Goal: Transaction & Acquisition: Purchase product/service

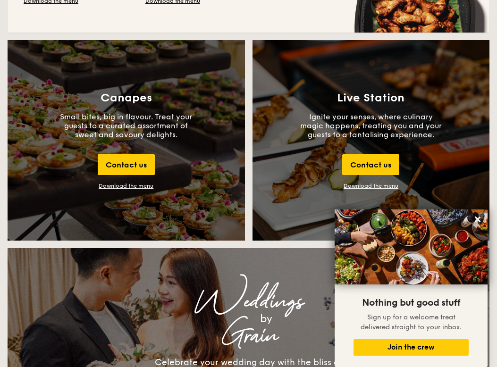
scroll to position [979, 0]
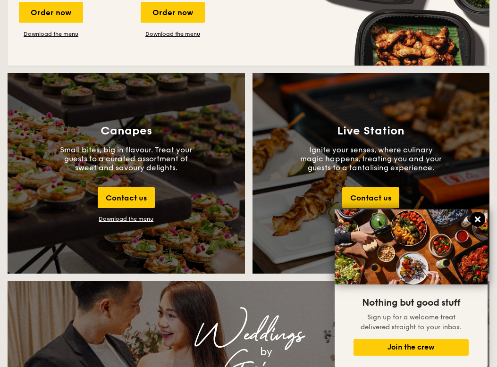
click at [478, 219] on icon at bounding box center [478, 220] width 6 height 6
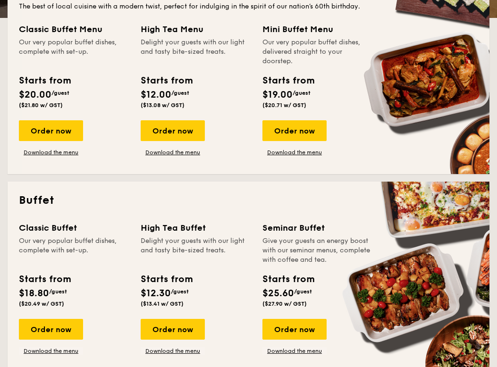
scroll to position [82, 0]
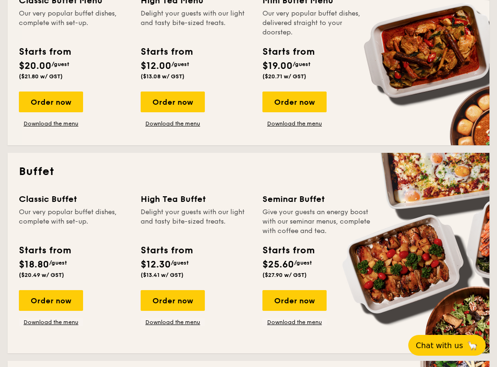
scroll to position [277, 0]
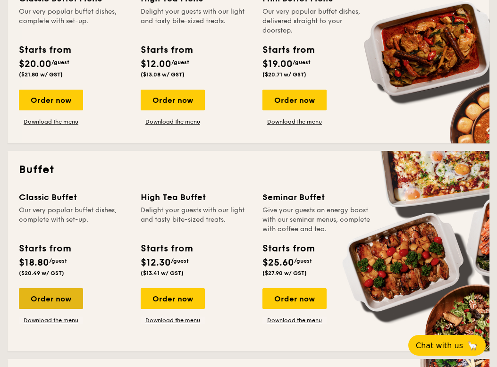
click at [74, 295] on div "Order now" at bounding box center [51, 298] width 64 height 21
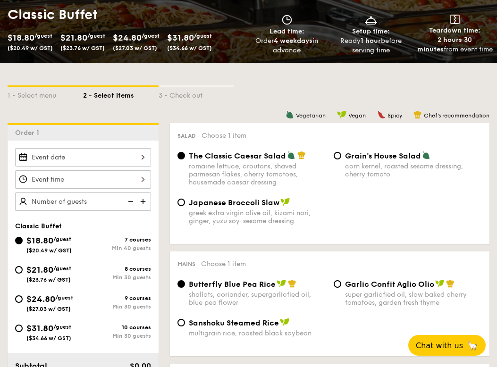
scroll to position [145, 0]
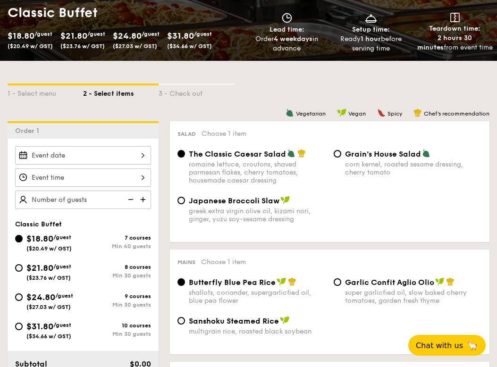
click at [399, 166] on div "corn kernel, roasted sesame dressing, cherry tomato" at bounding box center [413, 168] width 137 height 16
click at [341, 158] on input "Grain's House Salad corn kernel, roasted sesame dressing, cherry tomato" at bounding box center [338, 154] width 8 height 8
radio input "true"
click at [227, 204] on span "Japanese Broccoli Slaw" at bounding box center [234, 200] width 91 height 9
click at [185, 204] on input "Japanese Broccoli Slaw greek extra virgin olive oil, kizami [PERSON_NAME], yuzu…" at bounding box center [181, 201] width 8 height 8
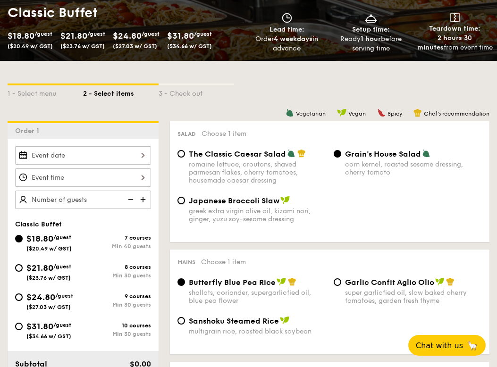
radio input "true"
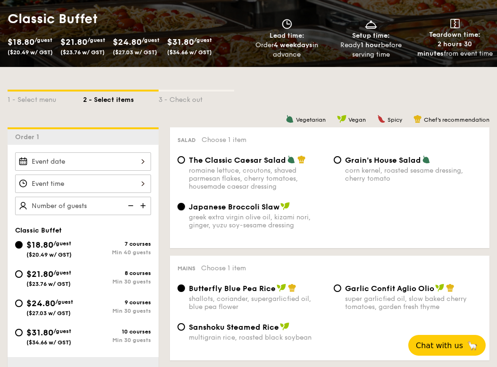
scroll to position [143, 0]
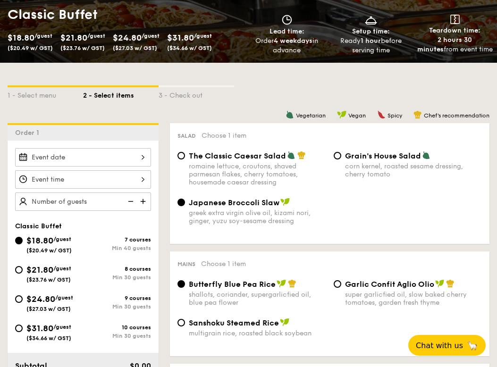
click at [69, 330] on span "/guest" at bounding box center [62, 327] width 18 height 7
click at [23, 330] on input "$31.80 /guest ($34.66 w/ GST) 10 courses Min 30 guests" at bounding box center [19, 329] width 8 height 8
radio input "true"
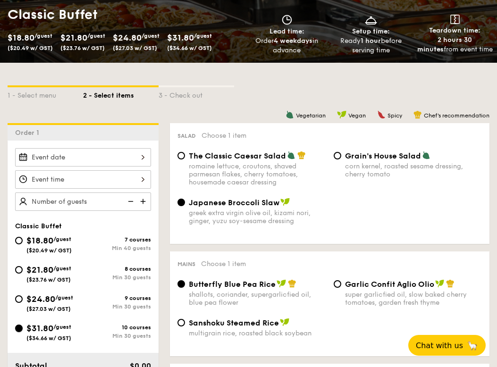
radio input "true"
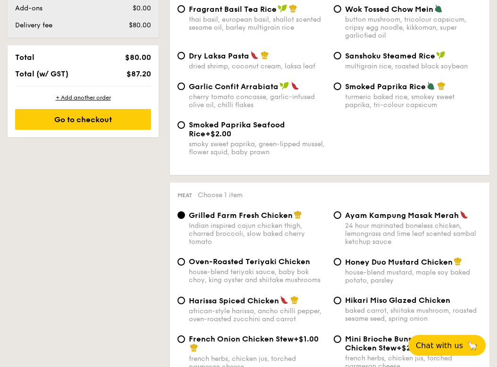
scroll to position [552, 0]
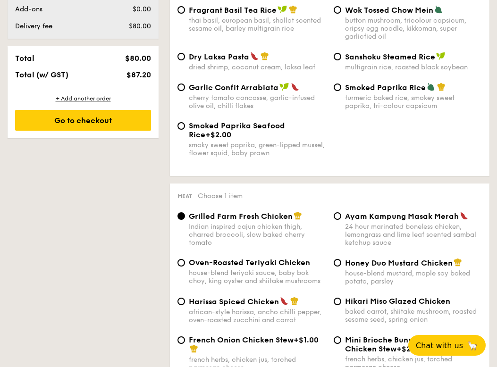
click at [224, 52] on span "Dry Laksa Pasta" at bounding box center [219, 56] width 60 height 9
click at [185, 53] on input "Dry Laksa Pasta dried shrimp, coconut cream, laksa leaf" at bounding box center [181, 57] width 8 height 8
radio input "true"
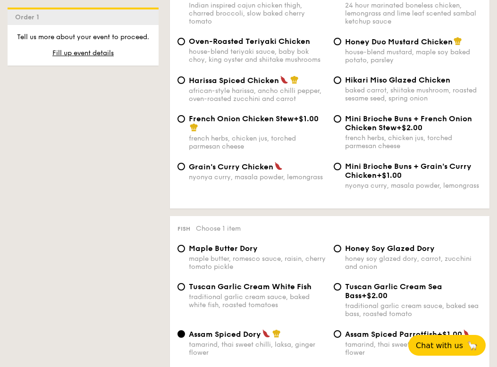
scroll to position [774, 0]
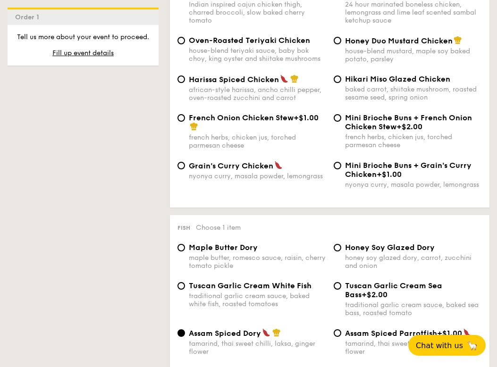
click at [376, 124] on span "Mini Brioche Buns + French Onion Chicken Stew" at bounding box center [408, 122] width 127 height 18
click at [341, 122] on input "Mini Brioche Buns + French Onion Chicken Stew +$2.00 french herbs, chicken jus,…" at bounding box center [338, 118] width 8 height 8
radio input "true"
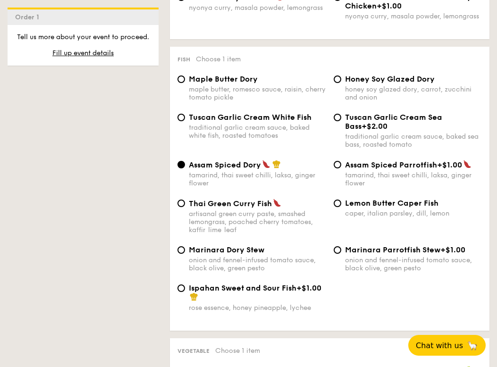
scroll to position [946, 0]
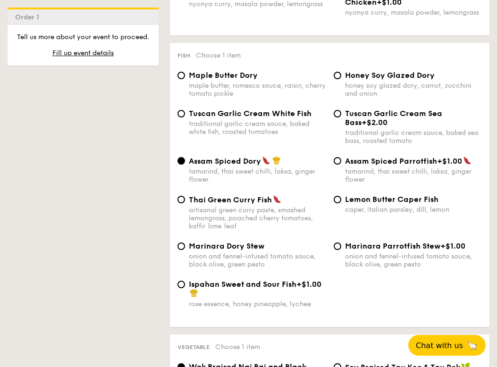
click at [362, 104] on div "Maple Butter Dory maple butter, romesco sauce, raisin, cherry tomato pickle Hon…" at bounding box center [330, 90] width 312 height 38
click at [363, 114] on span "Tuscan Garlic Cream Sea Bass" at bounding box center [393, 118] width 97 height 18
click at [341, 114] on input "Tuscan Garlic Cream Sea Bass +$2.00 traditional garlic cream sauce, baked sea b…" at bounding box center [338, 114] width 8 height 8
radio input "true"
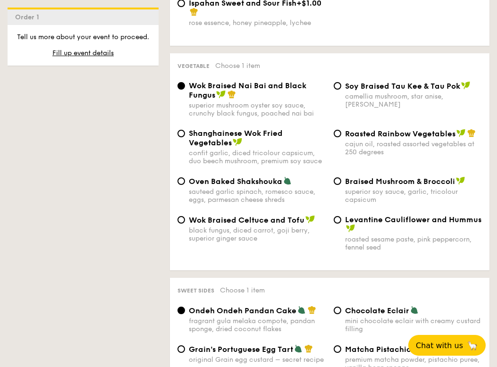
scroll to position [1231, 0]
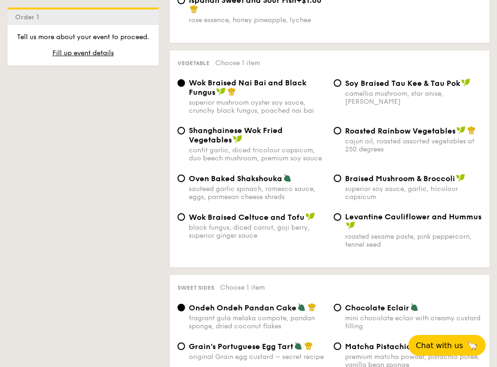
click at [374, 129] on span "Roasted Rainbow Vegetables" at bounding box center [400, 131] width 110 height 9
click at [341, 129] on input "Roasted Rainbow Vegetables cajun oil, roasted assorted vegetables at 250 degrees" at bounding box center [338, 131] width 8 height 8
radio input "true"
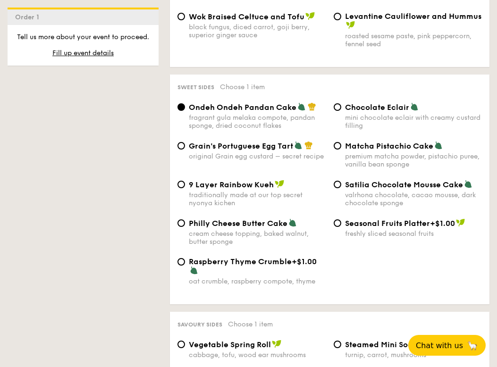
scroll to position [1439, 0]
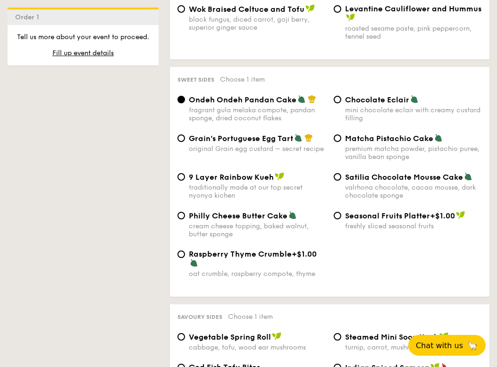
click at [270, 146] on div "Grain's Portuguese Egg Tart original Grain egg custard – secret recipe" at bounding box center [257, 143] width 137 height 19
click at [185, 142] on input "Grain's Portuguese Egg Tart original Grain egg custard – secret recipe" at bounding box center [181, 139] width 8 height 8
radio input "true"
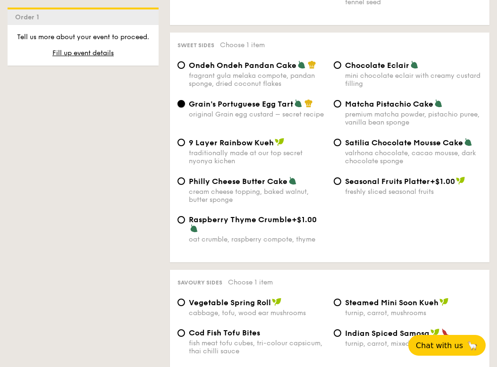
scroll to position [1475, 0]
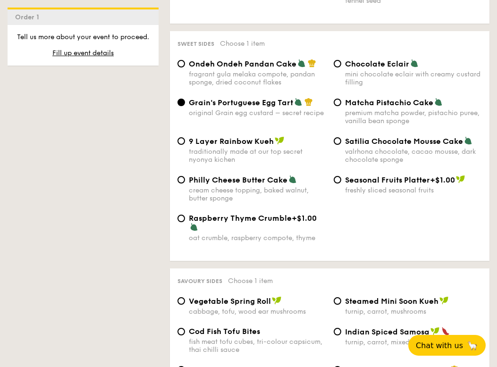
click at [368, 92] on div "Ondeh Ondeh Pandan Cake fragrant [PERSON_NAME] melaka compote, pandan sponge, d…" at bounding box center [330, 78] width 312 height 39
click at [366, 104] on span "Matcha Pistachio Cake" at bounding box center [389, 102] width 88 height 9
click at [341, 104] on input "Matcha Pistachio Cake premium matcha powder, pistachio puree, vanilla bean spon…" at bounding box center [338, 103] width 8 height 8
radio input "true"
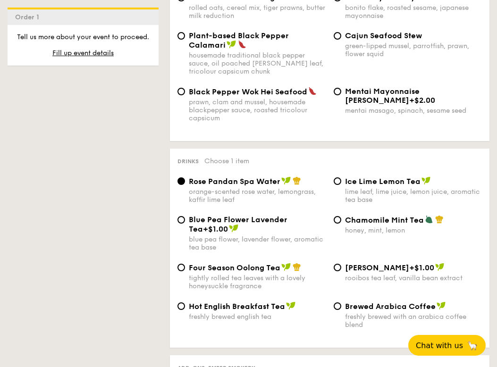
scroll to position [2214, 0]
click at [409, 104] on span "+$2.00" at bounding box center [422, 99] width 26 height 9
click at [341, 95] on input "Mentai Mayonnaise Aburi Salmon +$2.00 mentai masago, spinach, sesame seed" at bounding box center [338, 91] width 8 height 8
radio input "true"
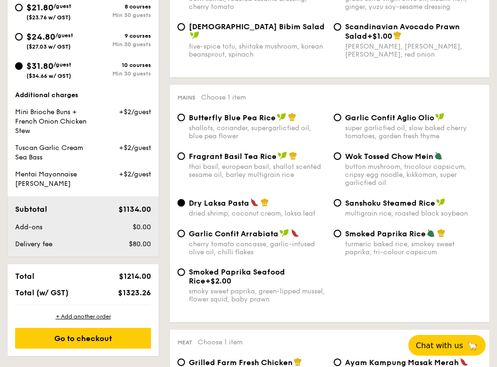
scroll to position [406, 0]
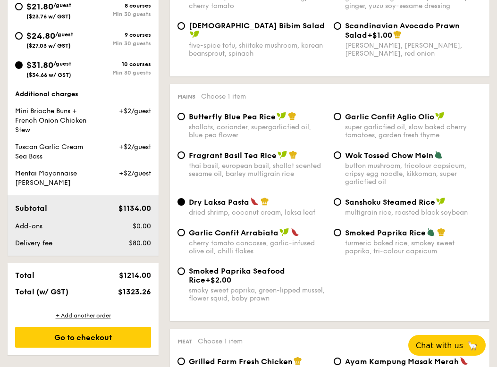
type input "30 guests"
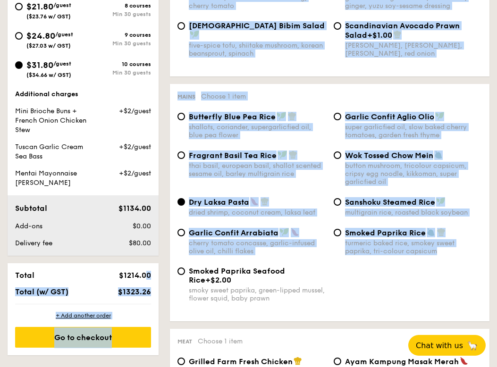
drag, startPoint x: 119, startPoint y: 277, endPoint x: 161, endPoint y: 278, distance: 41.6
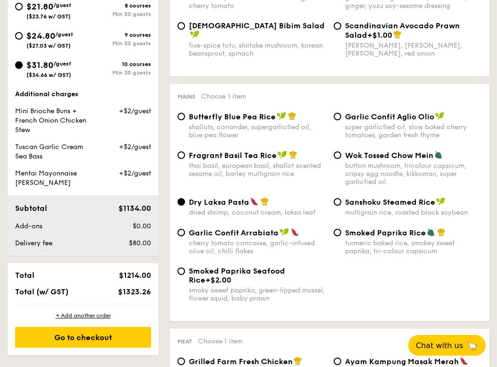
click at [279, 298] on div "Smoked Paprika Seafood Rice +$2.00 smoky sweet paprika, green-lipped mussel, fl…" at bounding box center [330, 290] width 312 height 47
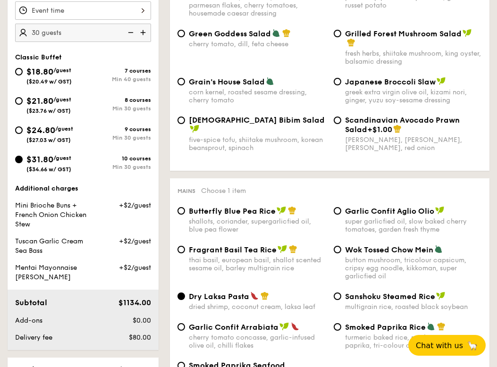
scroll to position [281, 0]
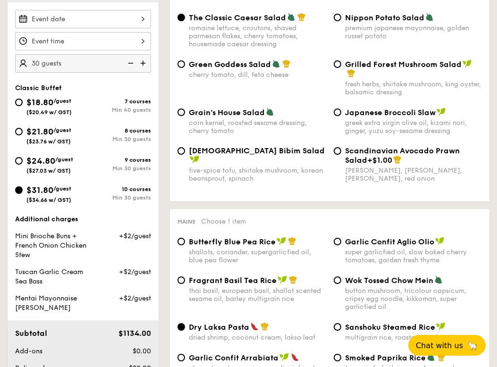
click at [58, 110] on span "($20.49 w/ GST)" at bounding box center [48, 112] width 45 height 7
click at [23, 106] on input "$18.80 /guest ($20.49 w/ GST) 7 courses Min 40 guests" at bounding box center [19, 103] width 8 height 8
radio input "true"
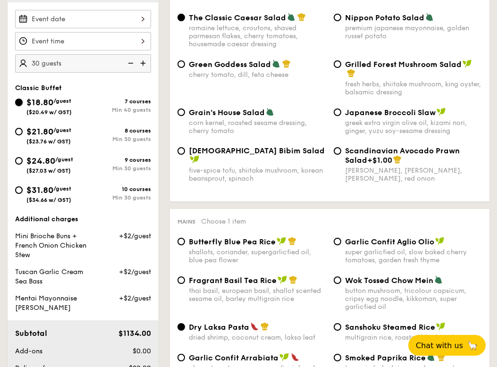
radio input "true"
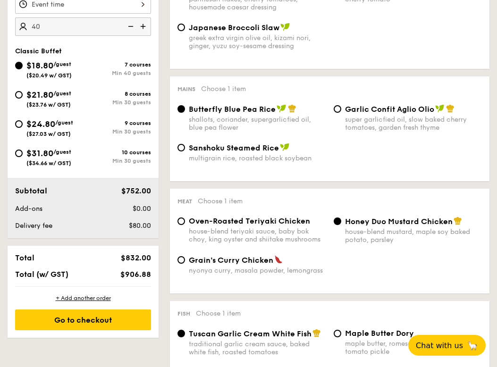
scroll to position [325, 0]
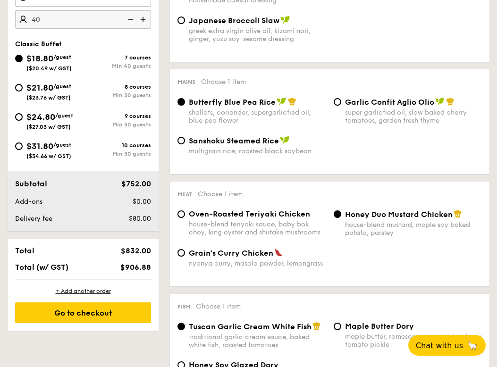
type input "40 guests"
drag, startPoint x: 126, startPoint y: 269, endPoint x: 151, endPoint y: 269, distance: 24.5
click at [142, 269] on span "$906.88" at bounding box center [135, 267] width 31 height 9
click at [175, 279] on div "Grain's Curry Chicken nyonya curry, masala powder, lemongrass" at bounding box center [330, 263] width 312 height 31
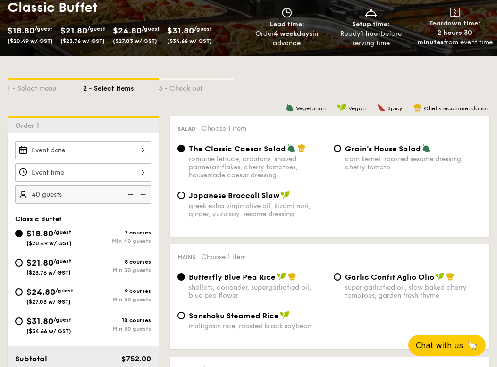
scroll to position [143, 0]
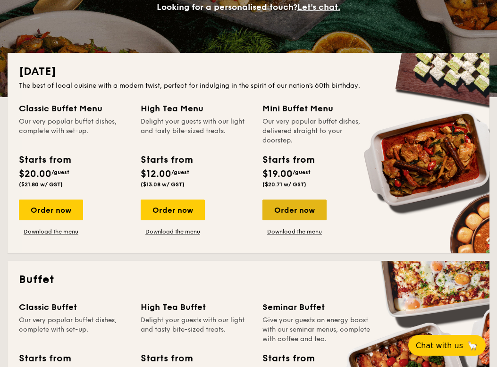
scroll to position [163, 0]
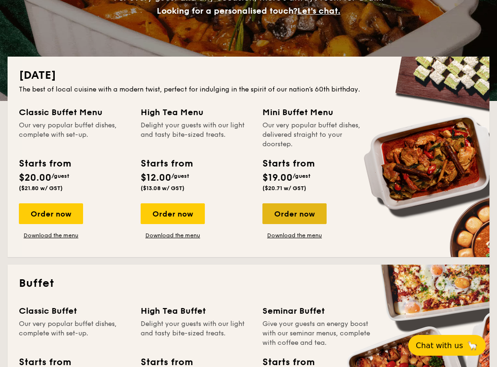
click at [305, 215] on div "Order now" at bounding box center [294, 213] width 64 height 21
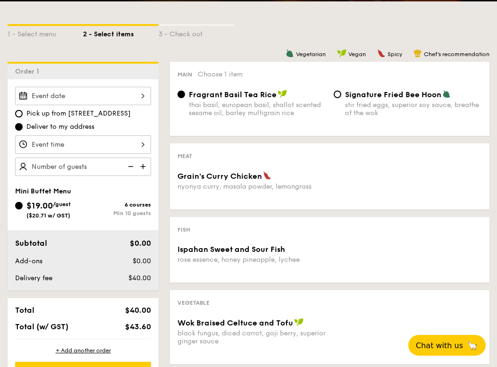
scroll to position [204, 0]
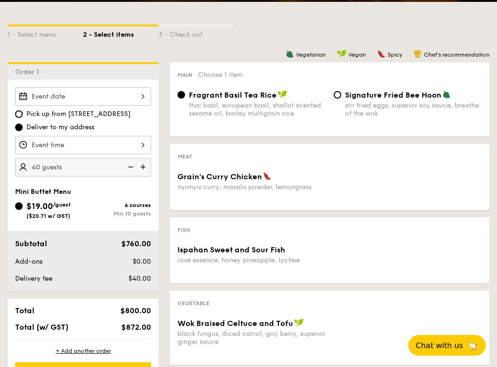
type input "40"
